Goal: Task Accomplishment & Management: Manage account settings

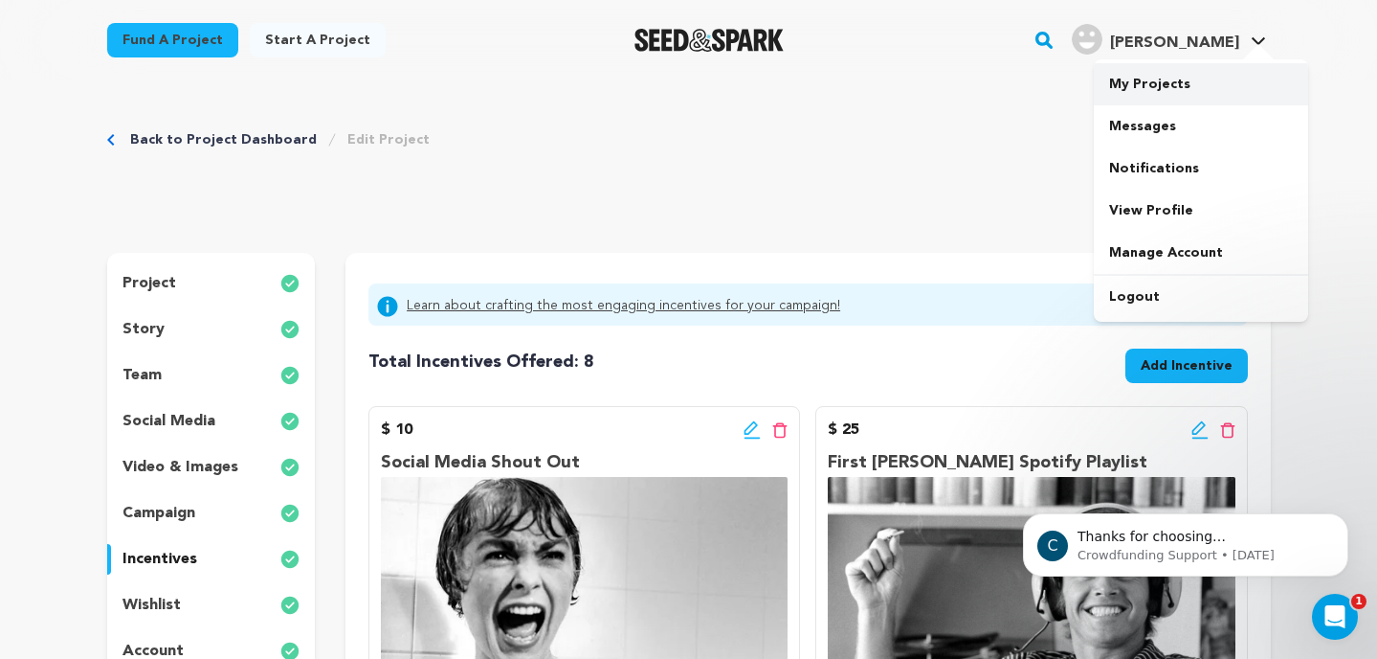
click at [1174, 88] on link "My Projects" at bounding box center [1201, 84] width 214 height 42
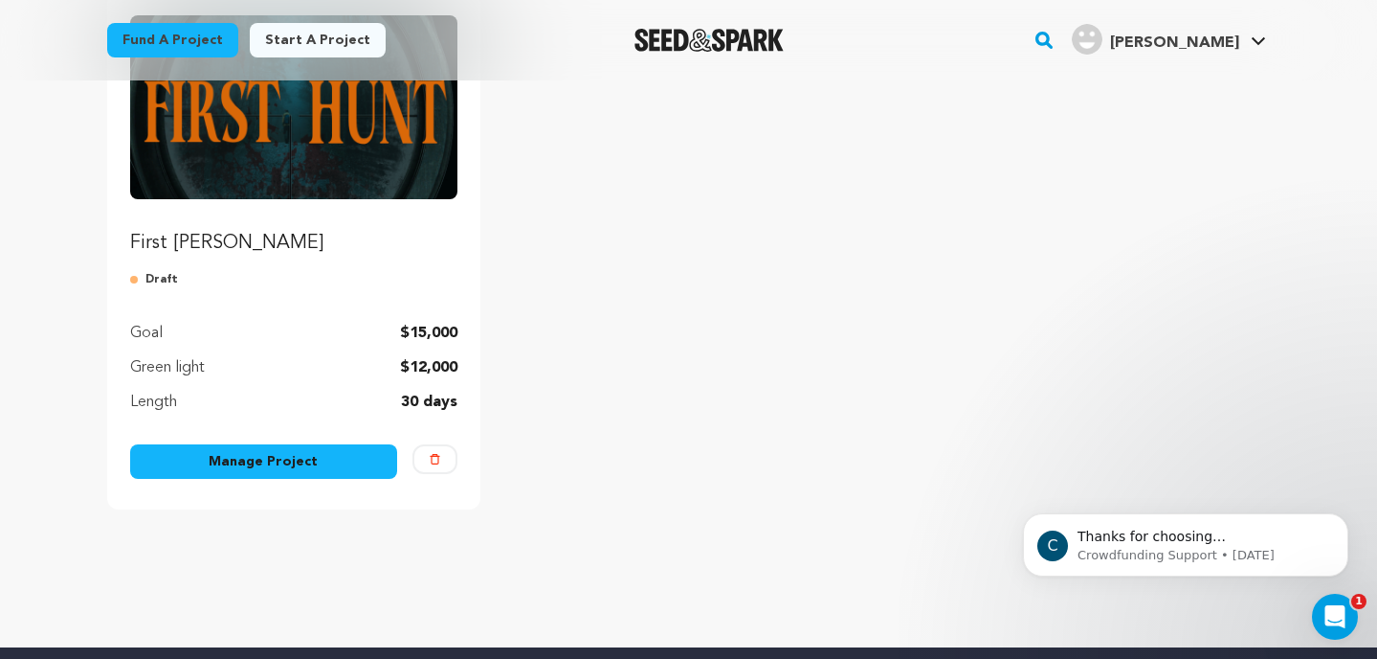
click at [258, 450] on link "Manage Project" at bounding box center [264, 461] width 268 height 34
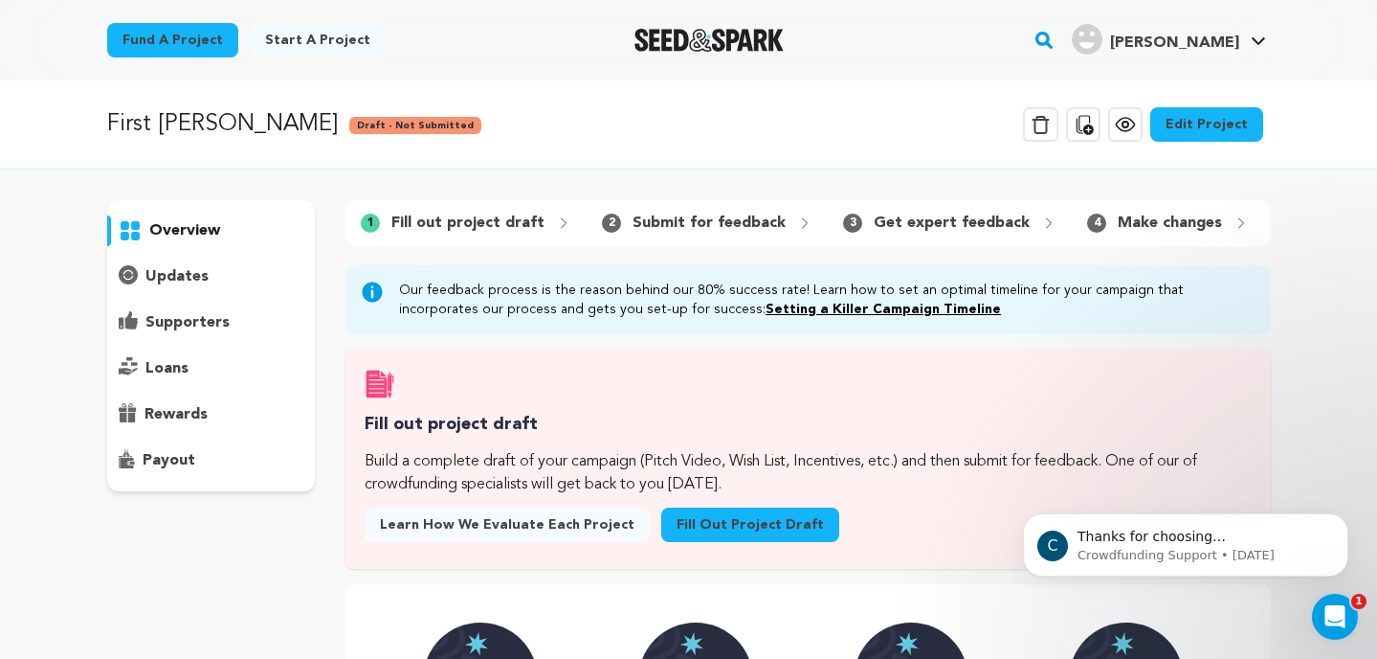
click at [1233, 122] on link "Edit Project" at bounding box center [1207, 124] width 113 height 34
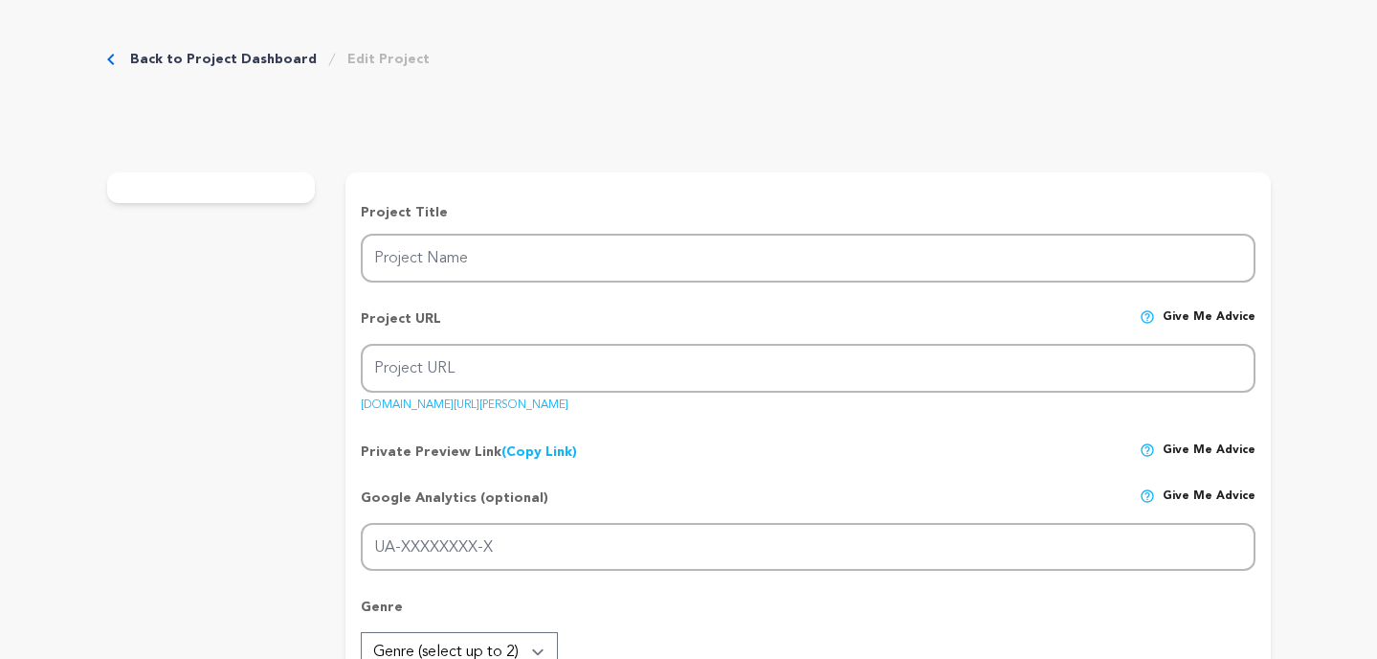
type input "First [PERSON_NAME]"
type input "first-[PERSON_NAME]-1"
type input "G-YCJ8FZ0EHJ"
type input "When [PERSON_NAME] finds a dead boy, she’s drawn by a connection deeper than fe…"
type textarea "When [PERSON_NAME] discovers a frozen corpse while hunting, she chooses to rema…"
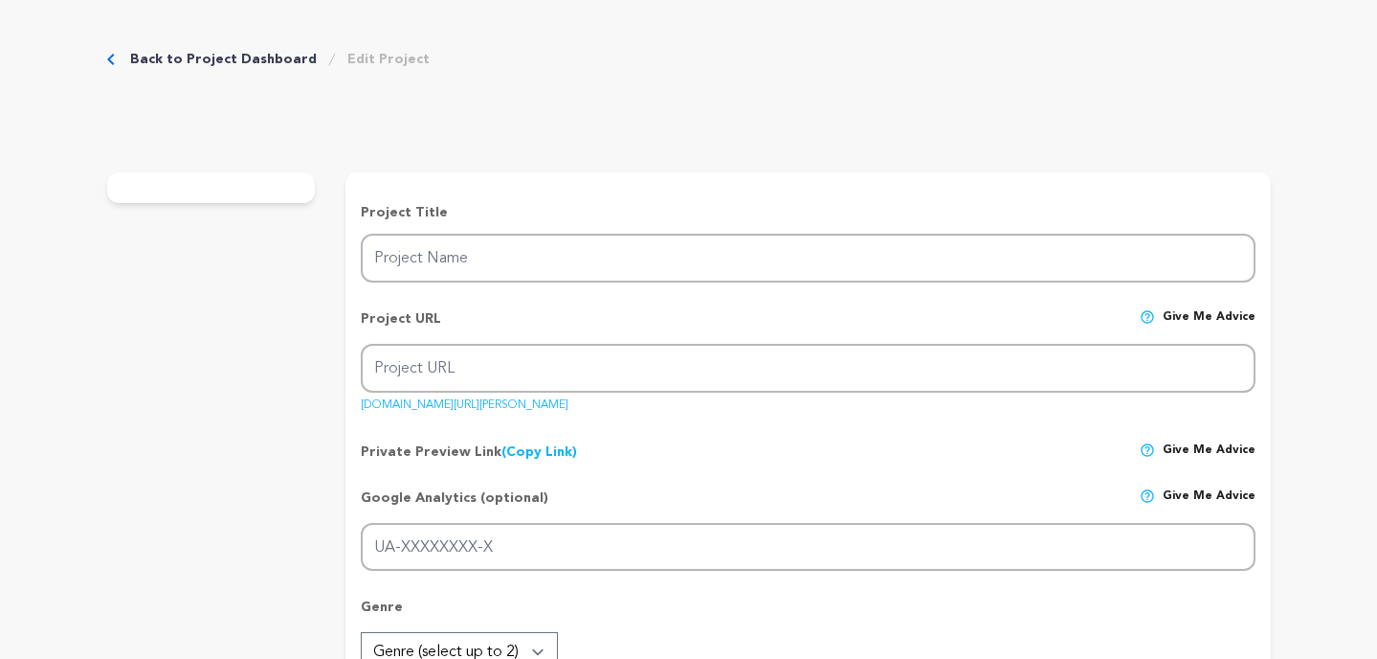
type textarea "Kid Brother Pictures' goal is to produce high-production-value [US_STATE]-based…"
type textarea "The Green Knight, 2022, short film. [URL][DOMAIN_NAME]"
radio input "true"
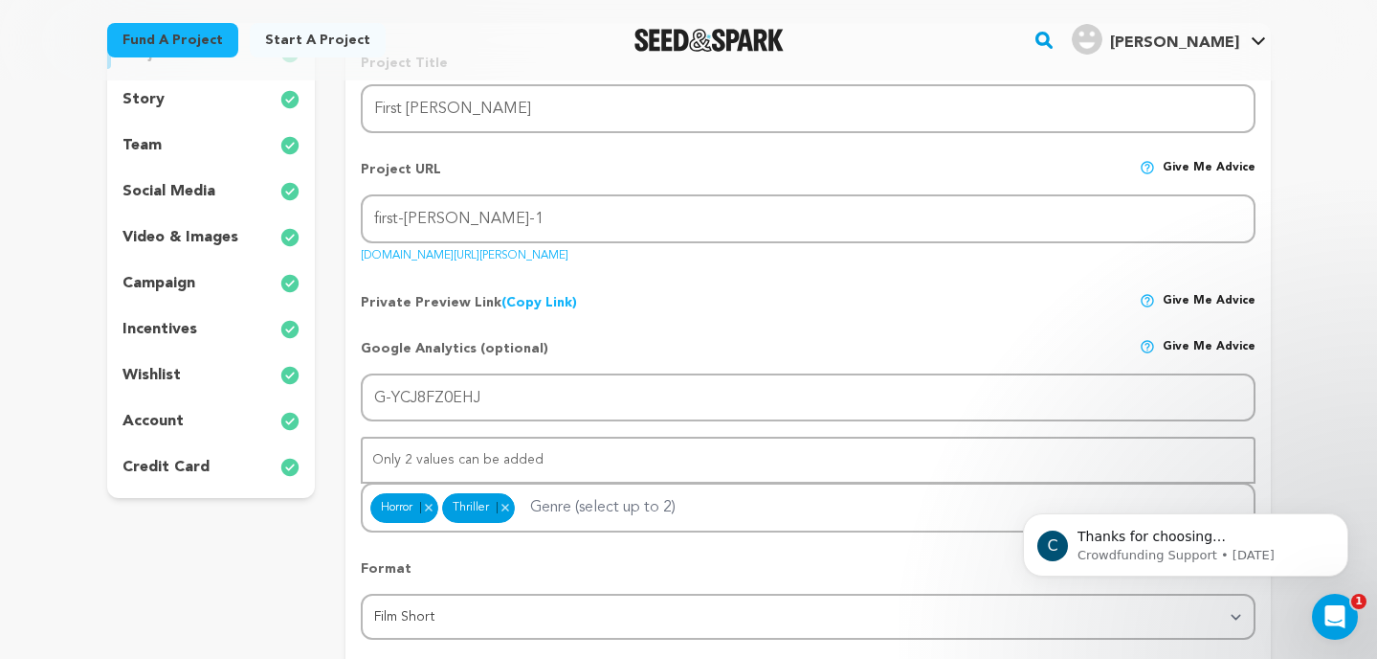
scroll to position [235, 0]
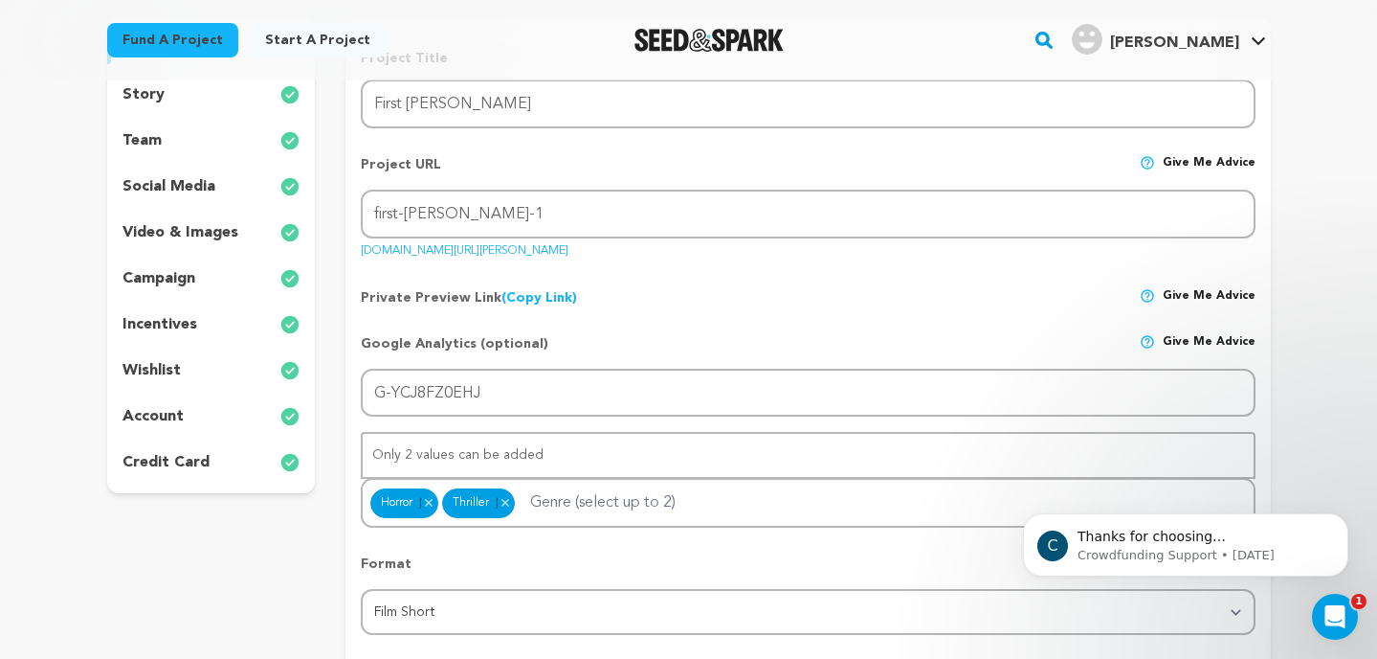
click at [170, 323] on p "incentives" at bounding box center [160, 324] width 75 height 23
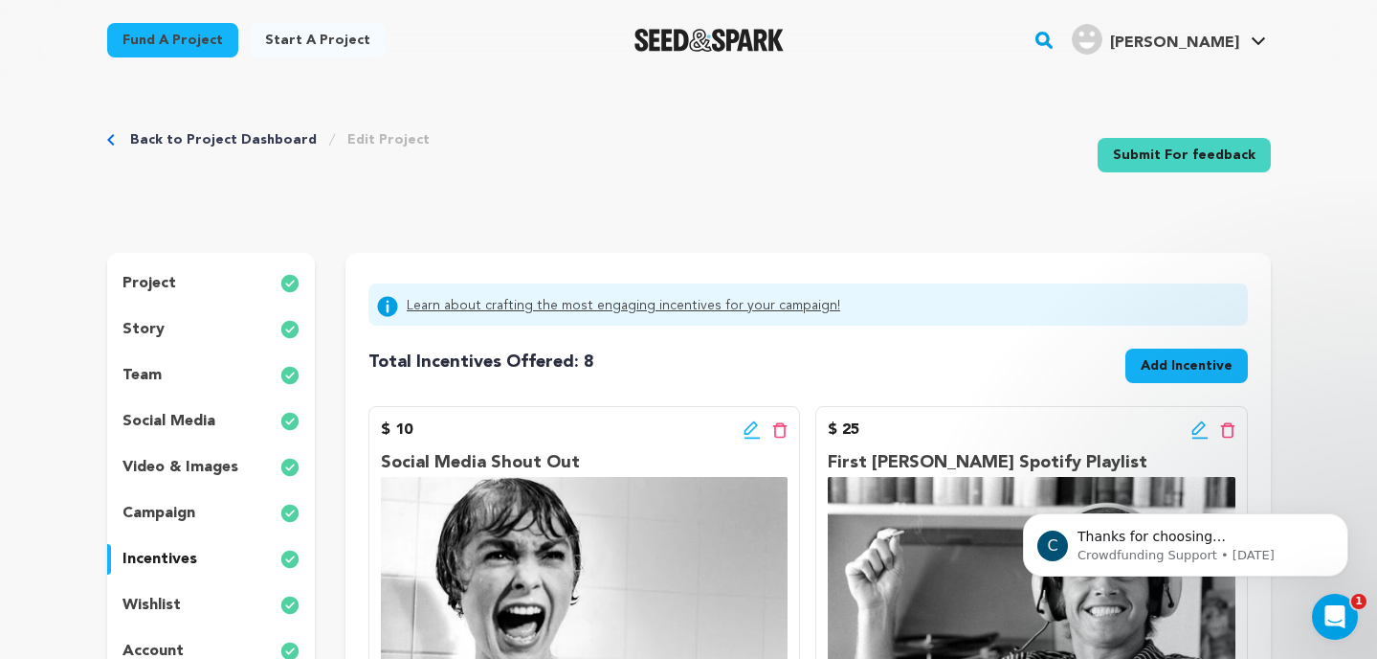
click at [1159, 162] on link "Submit For feedback" at bounding box center [1184, 155] width 173 height 34
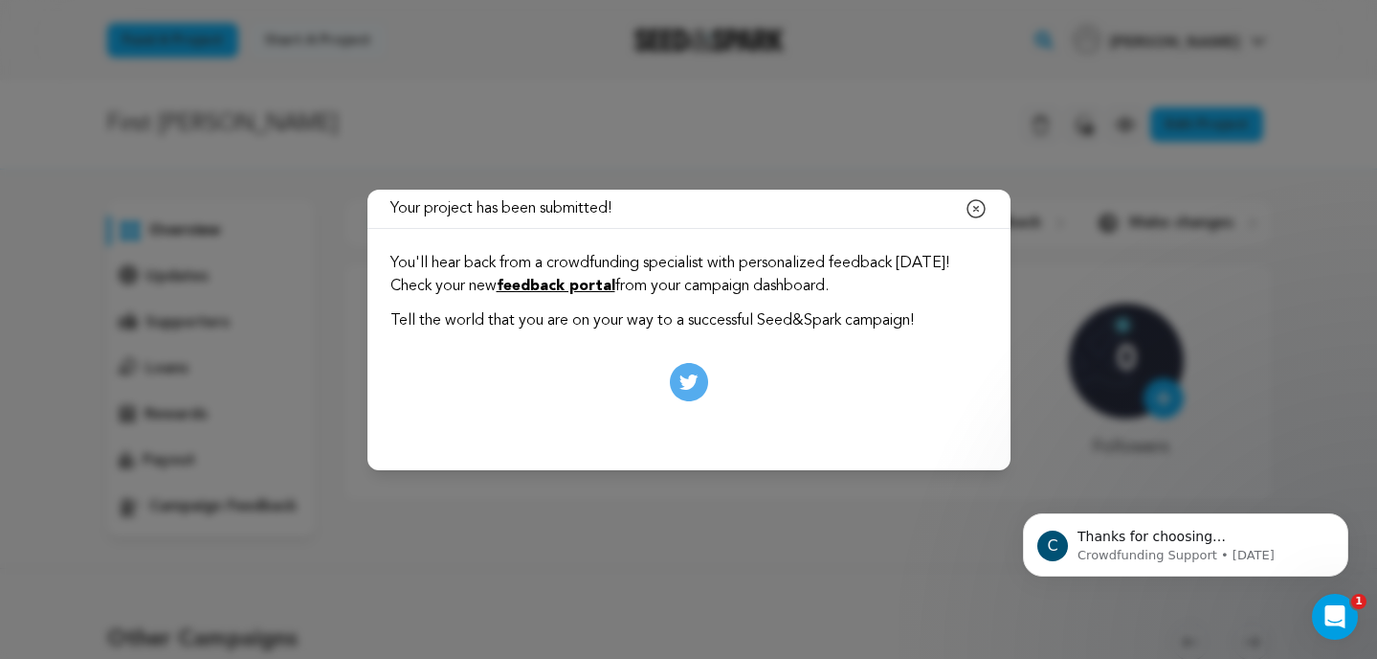
click at [980, 213] on icon "button" at bounding box center [976, 208] width 23 height 23
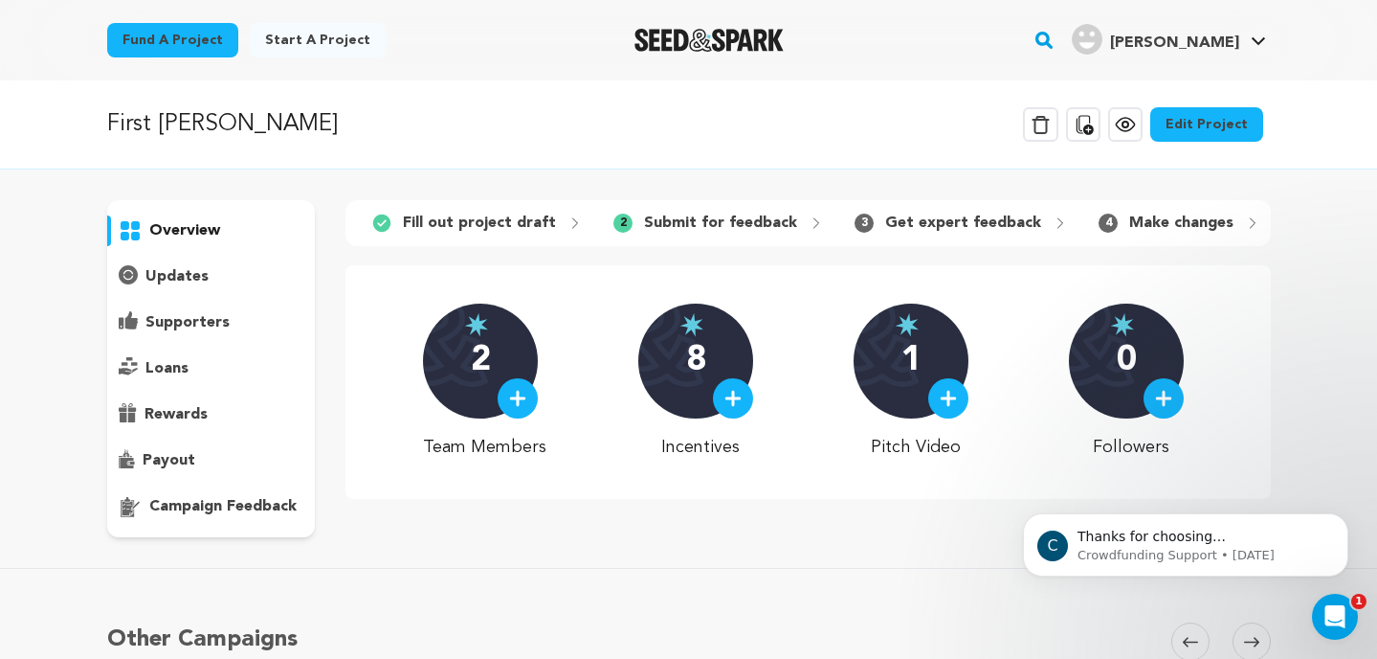
click at [187, 280] on p "updates" at bounding box center [176, 276] width 63 height 23
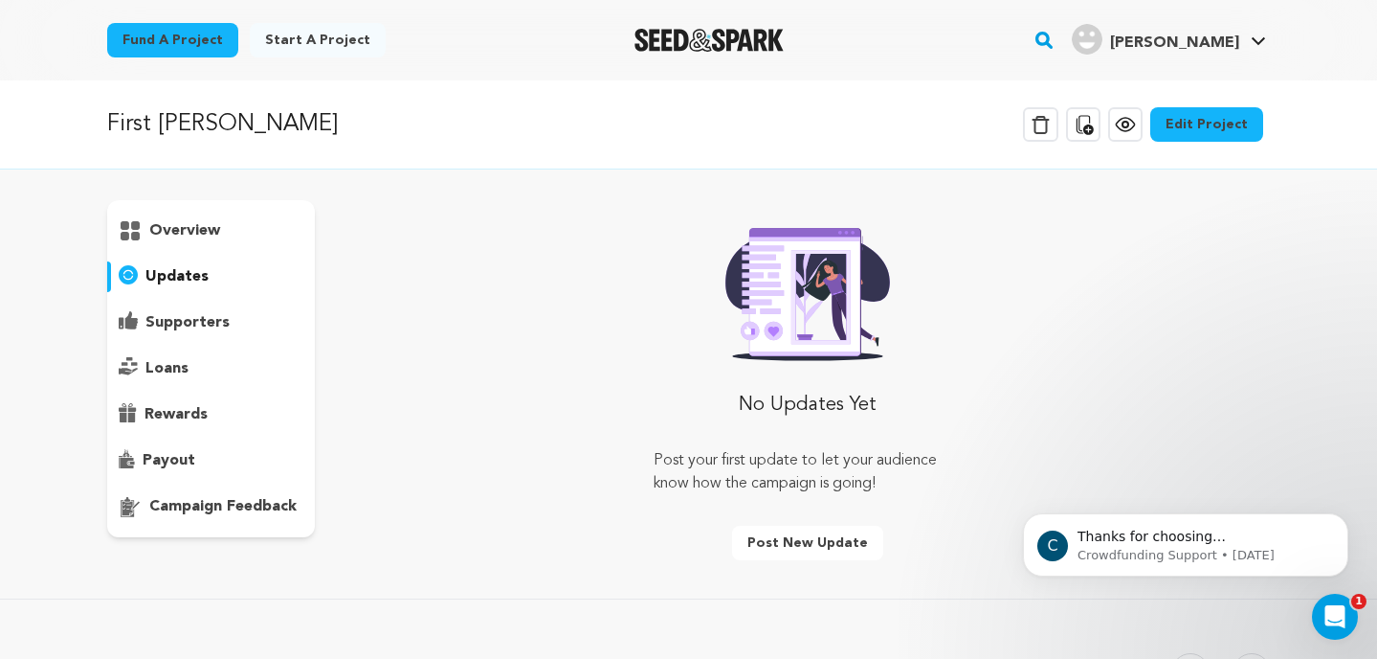
click at [190, 312] on p "supporters" at bounding box center [187, 322] width 84 height 23
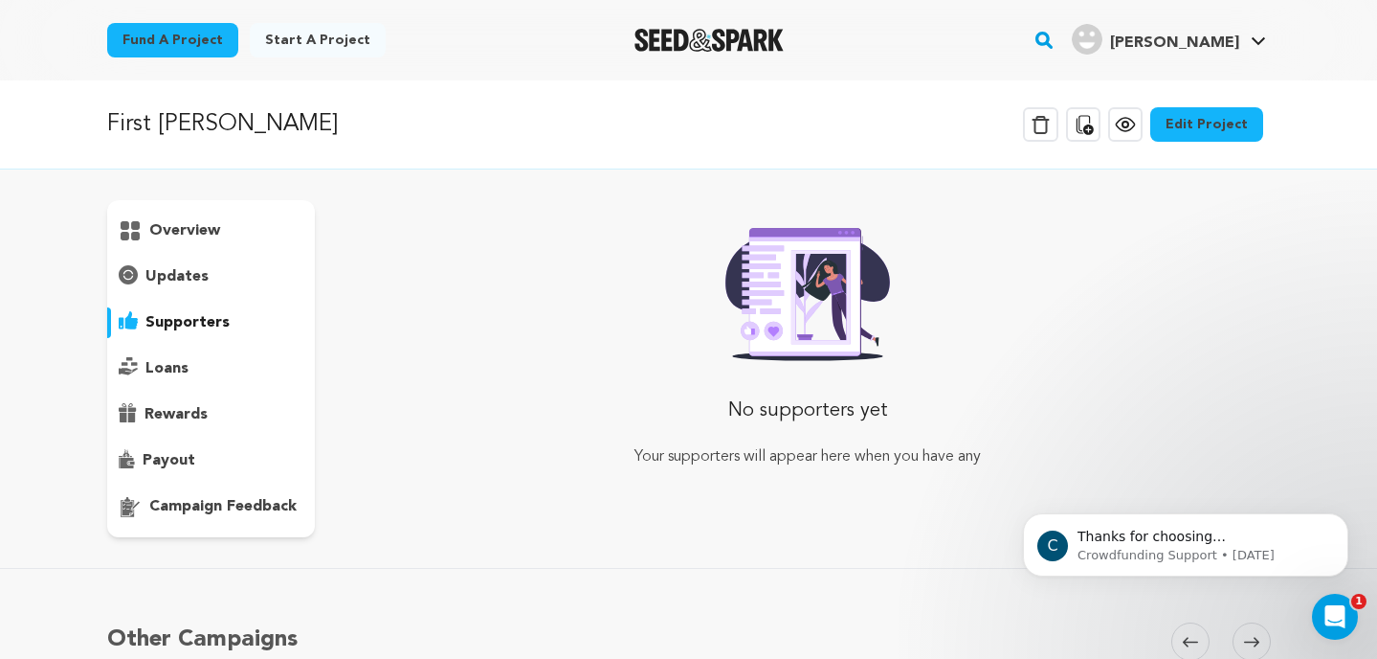
click at [173, 361] on p "loans" at bounding box center [166, 368] width 43 height 23
click at [176, 413] on p "rewards" at bounding box center [176, 414] width 63 height 23
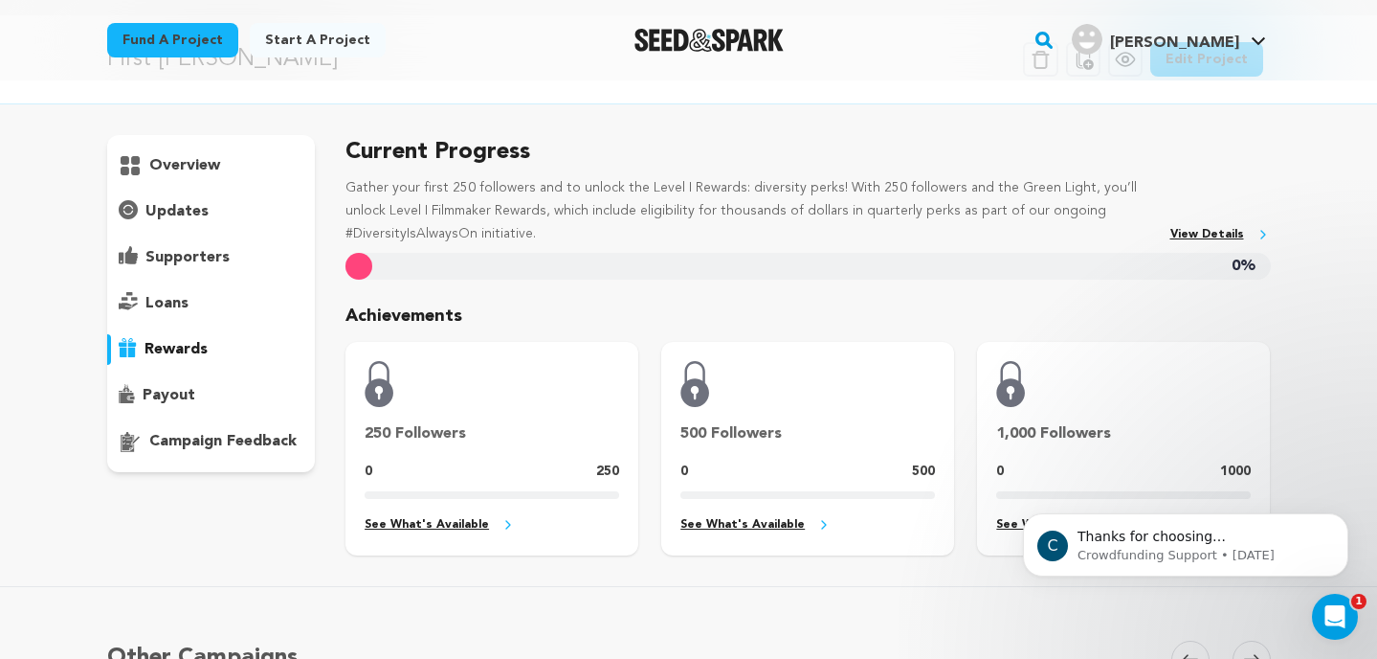
scroll to position [7, 0]
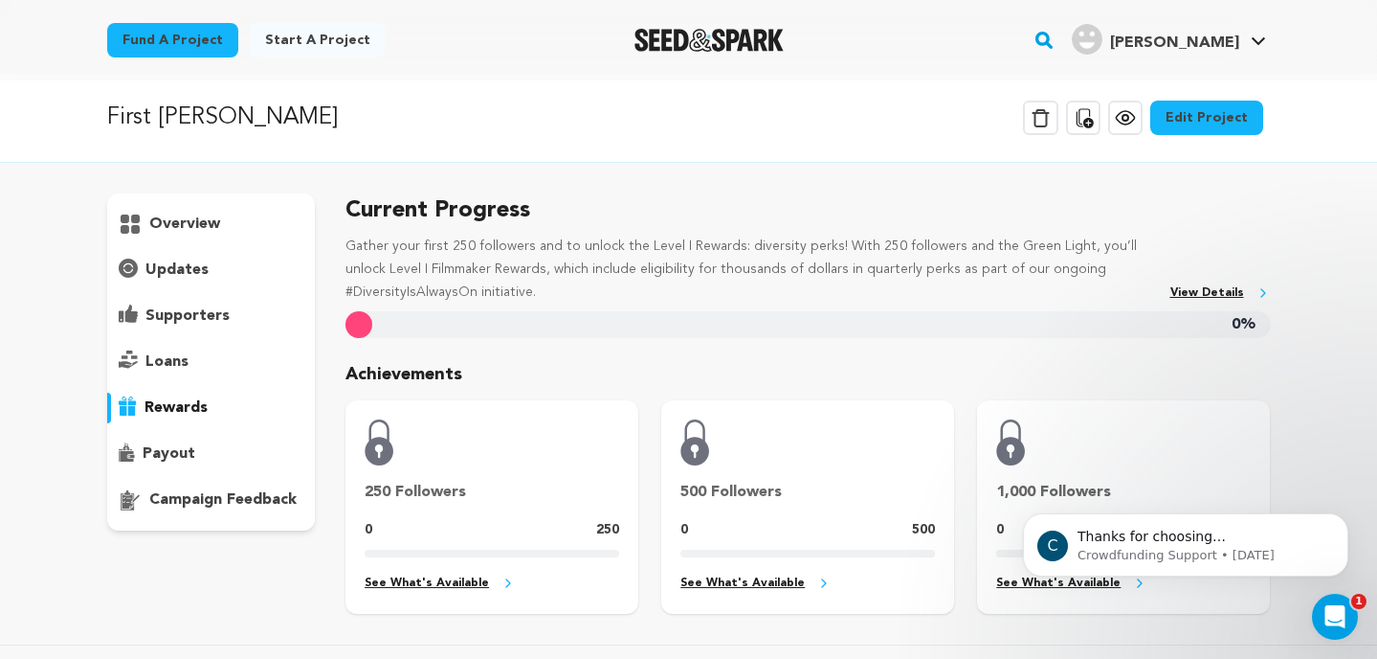
click at [167, 445] on p "payout" at bounding box center [169, 453] width 53 height 23
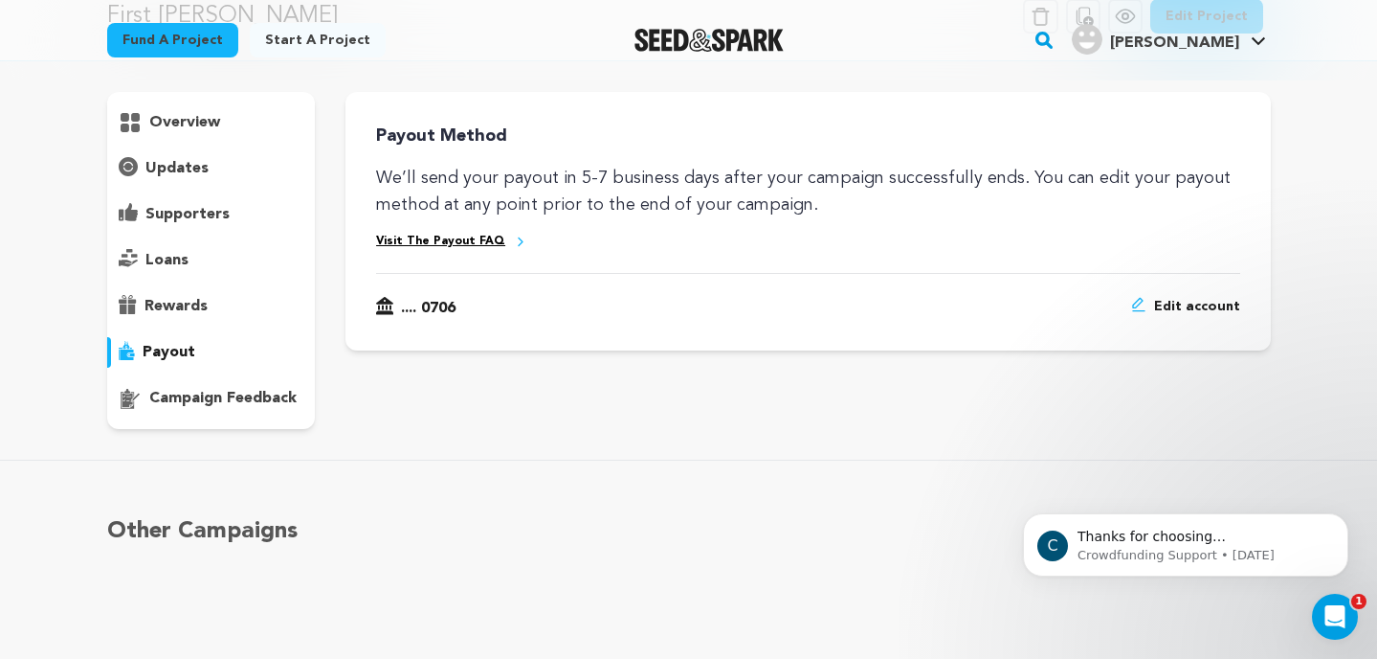
scroll to position [110, 0]
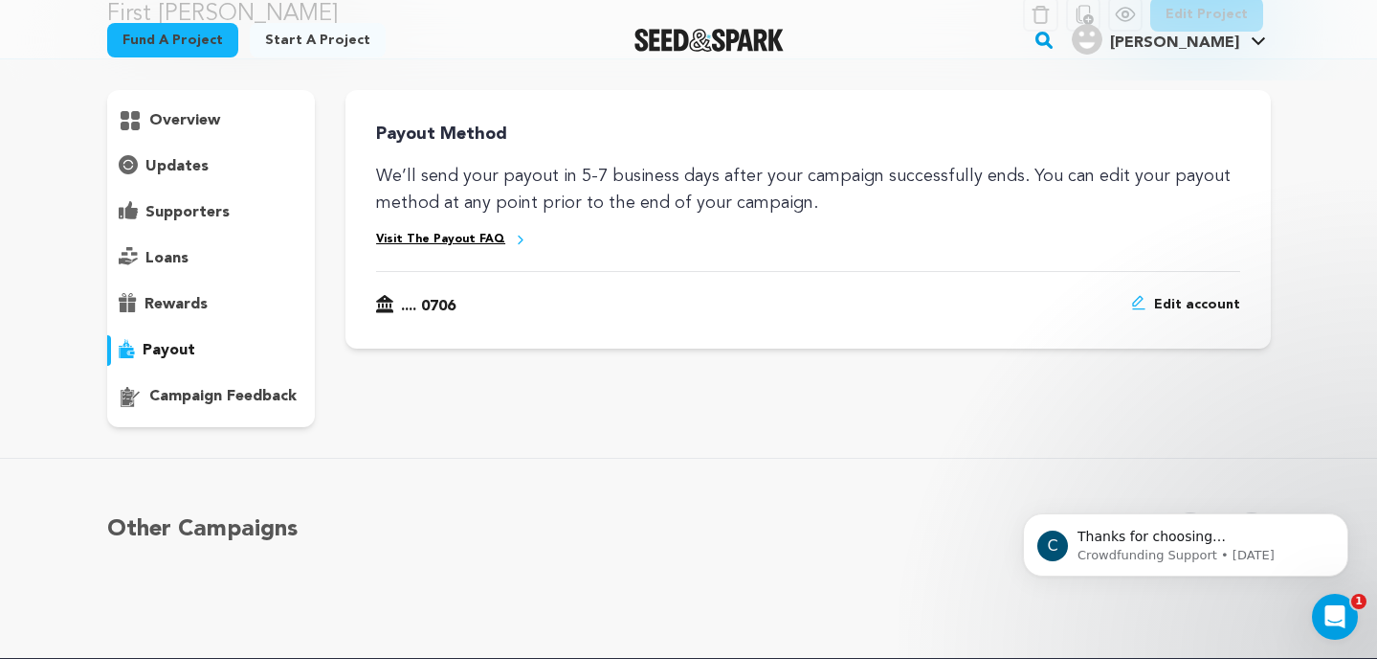
click at [181, 386] on p "campaign feedback" at bounding box center [222, 396] width 147 height 23
